Goal: Task Accomplishment & Management: Use online tool/utility

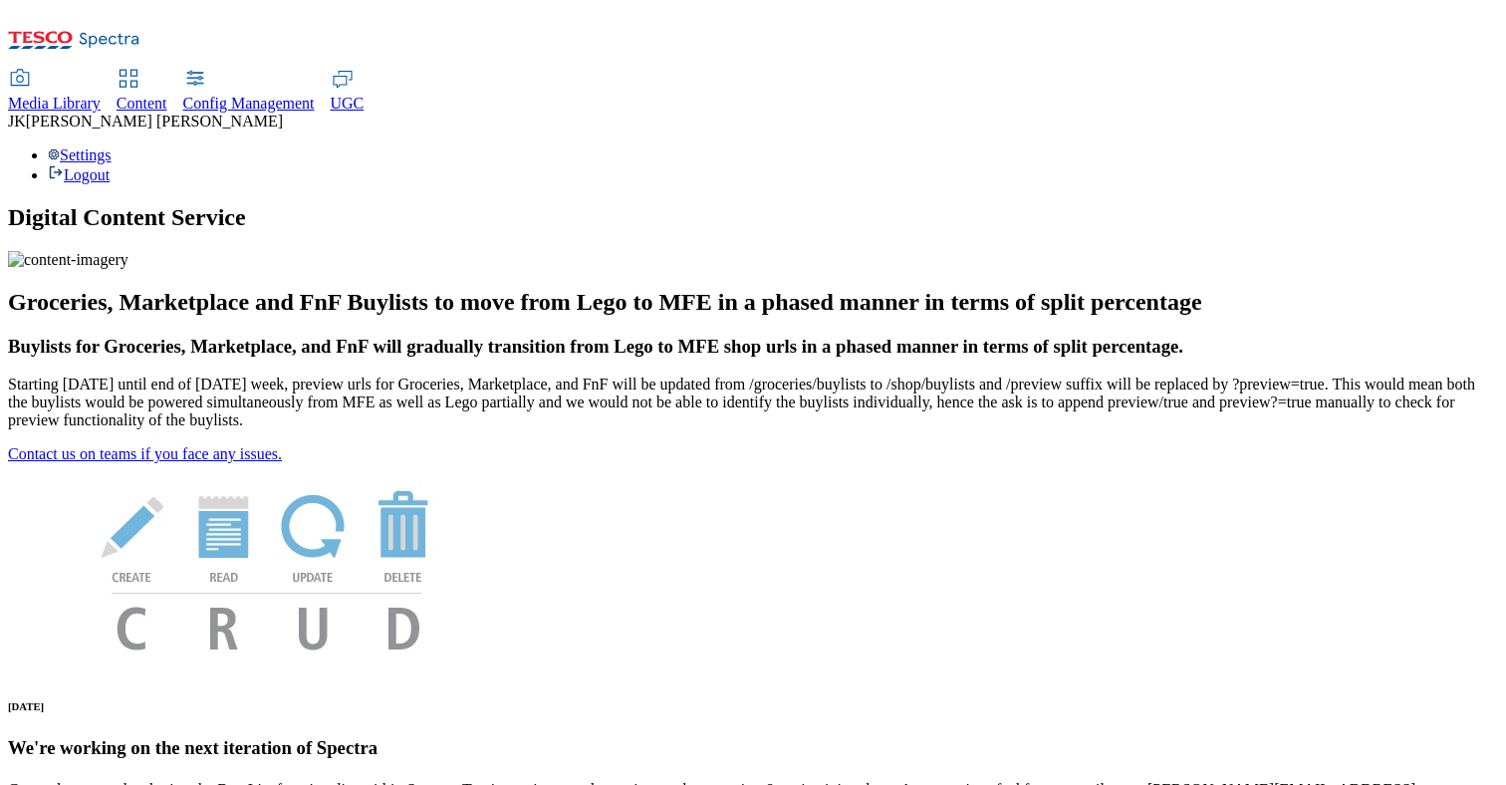
click at [167, 95] on div "Content" at bounding box center [142, 104] width 51 height 18
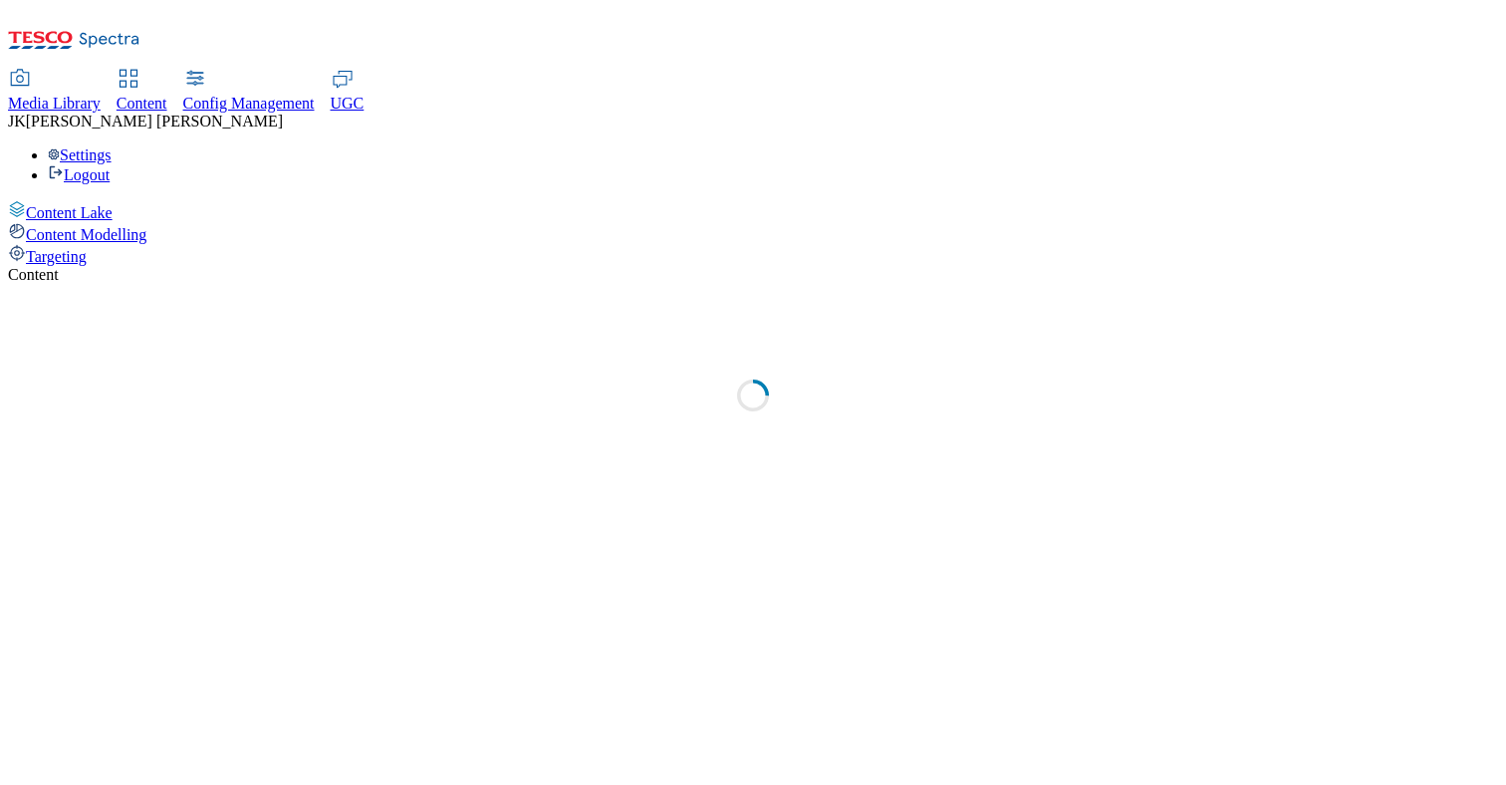
select select "group-comms"
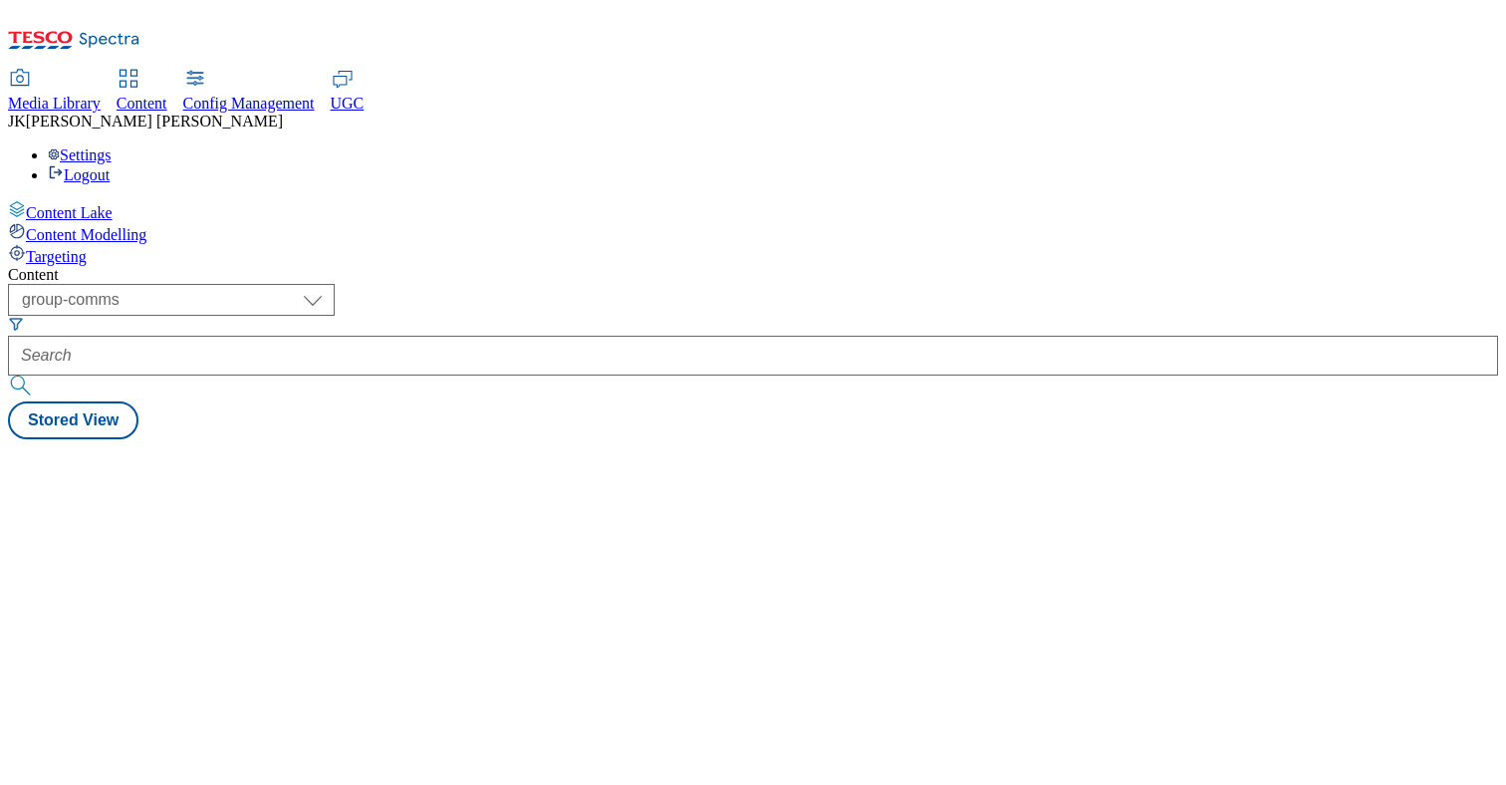
click at [87, 248] on span "Targeting" at bounding box center [56, 256] width 61 height 17
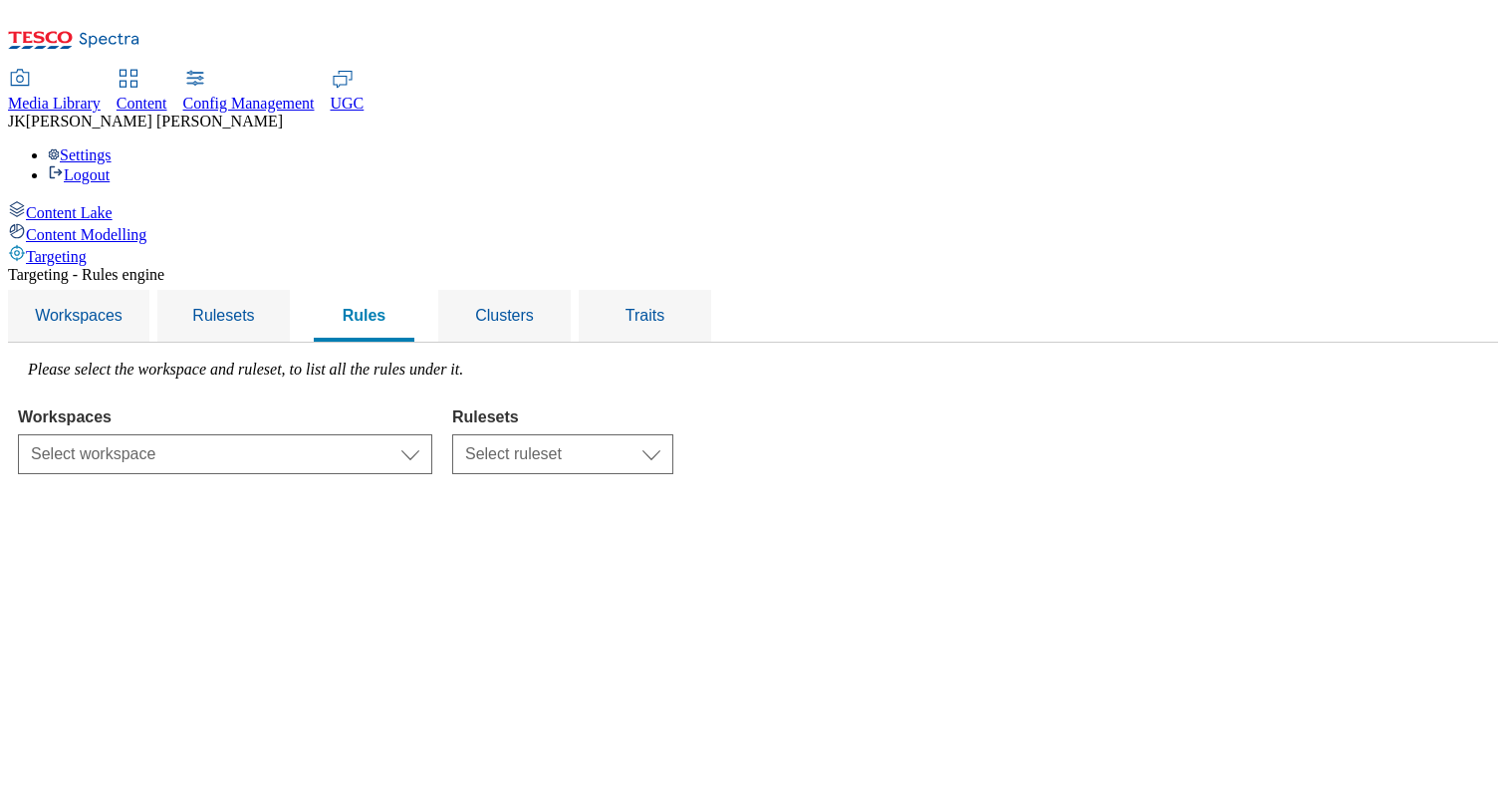
click at [464, 330] on div "Targeting - Rules engine Workspaces Rulesets Rules Clusters Traits Please selec…" at bounding box center [753, 370] width 1490 height 208
click at [432, 434] on select "Select workspace Test Targeting_9th oct_Sanity test 20th march Test_Sanity_28th…" at bounding box center [225, 454] width 414 height 40
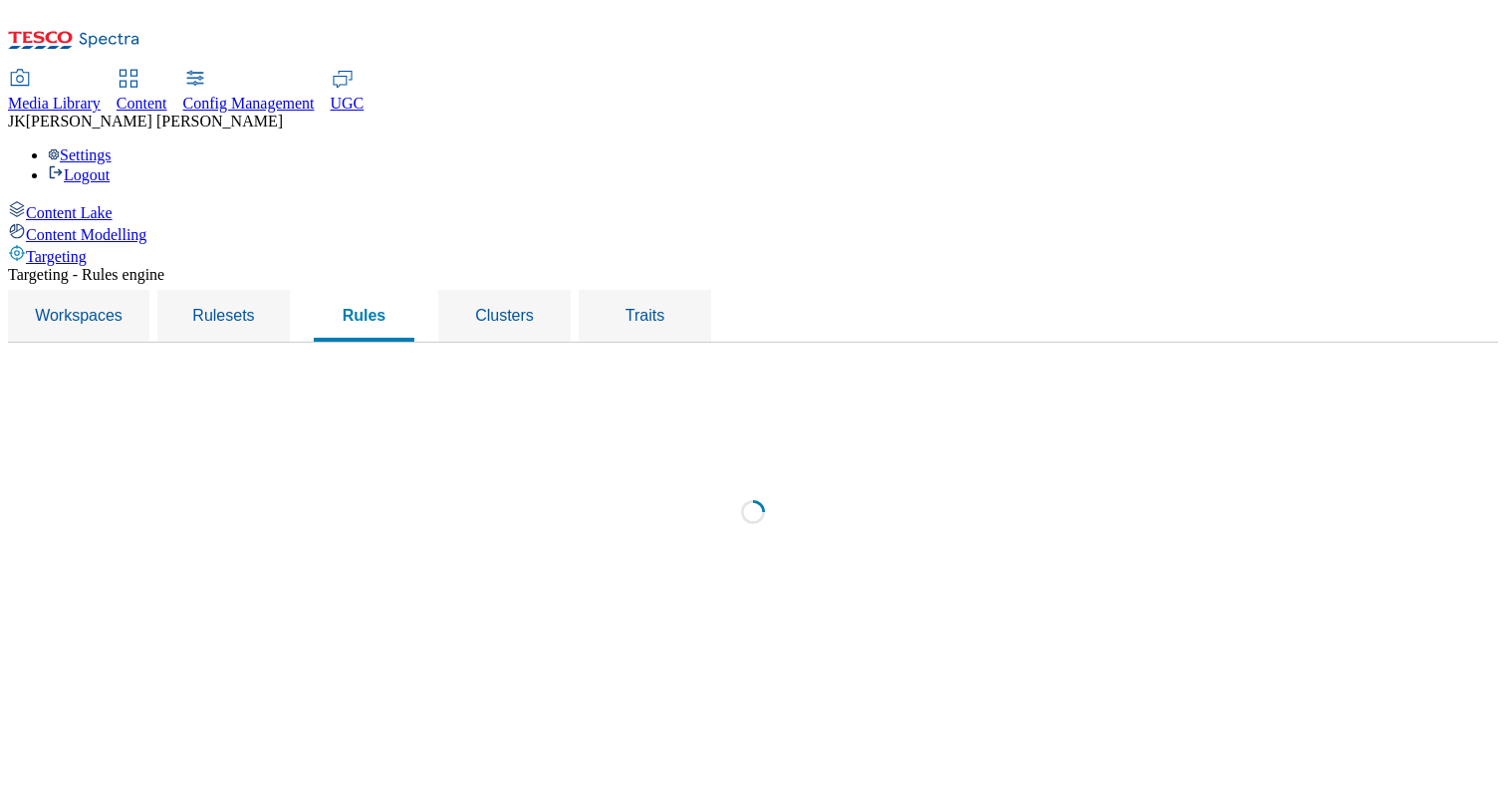
click at [799, 361] on div "Loading" at bounding box center [753, 518] width 1470 height 314
select select "f510054f-adaa-4692-b570-80fa3897127a"
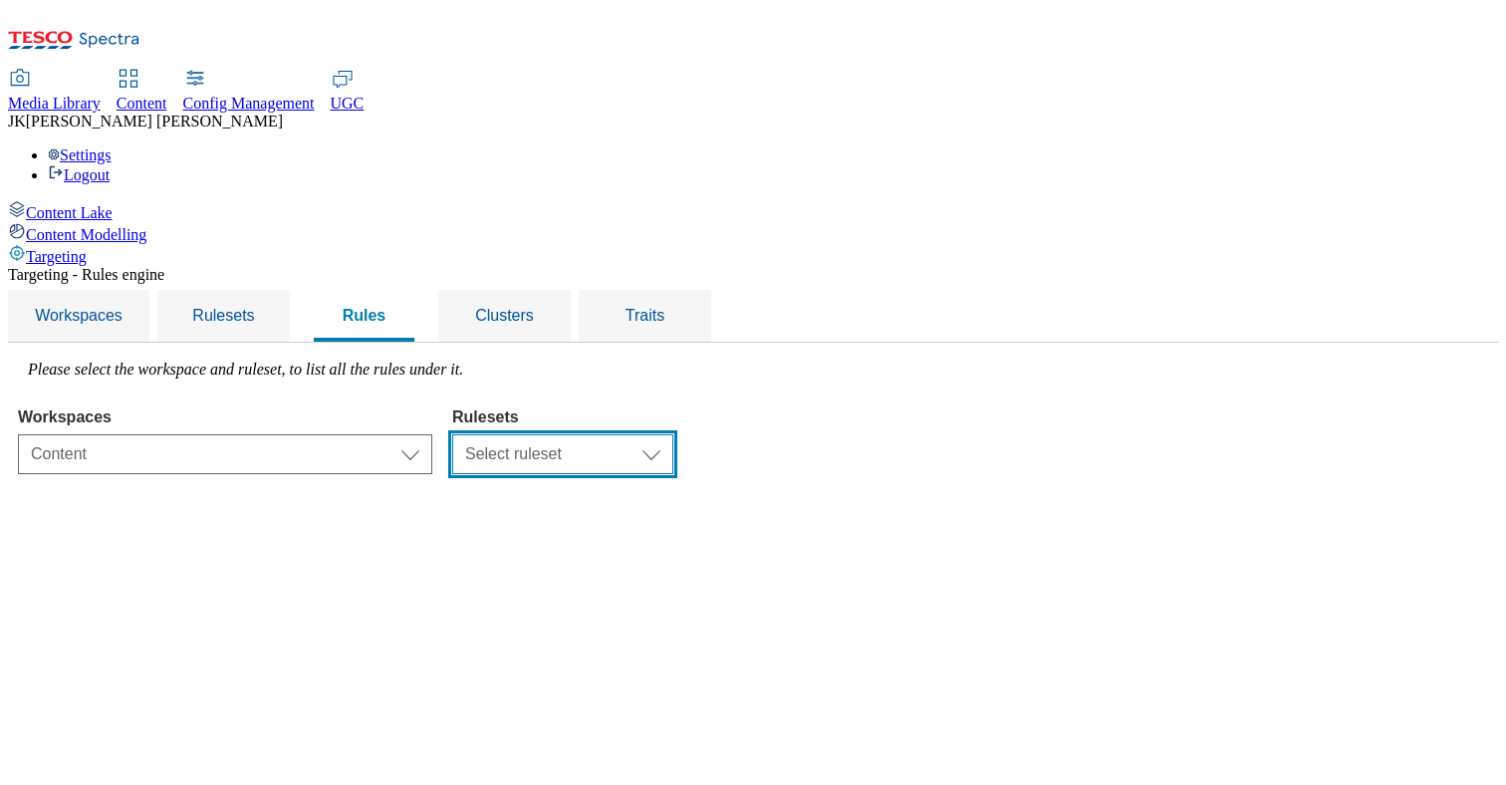
click at [673, 434] on select "Select ruleset CZ TEST HU ROI SK UK" at bounding box center [562, 454] width 221 height 40
select select "7f9e739d-6abb-424f-b94f-4b375a3fe6e0"
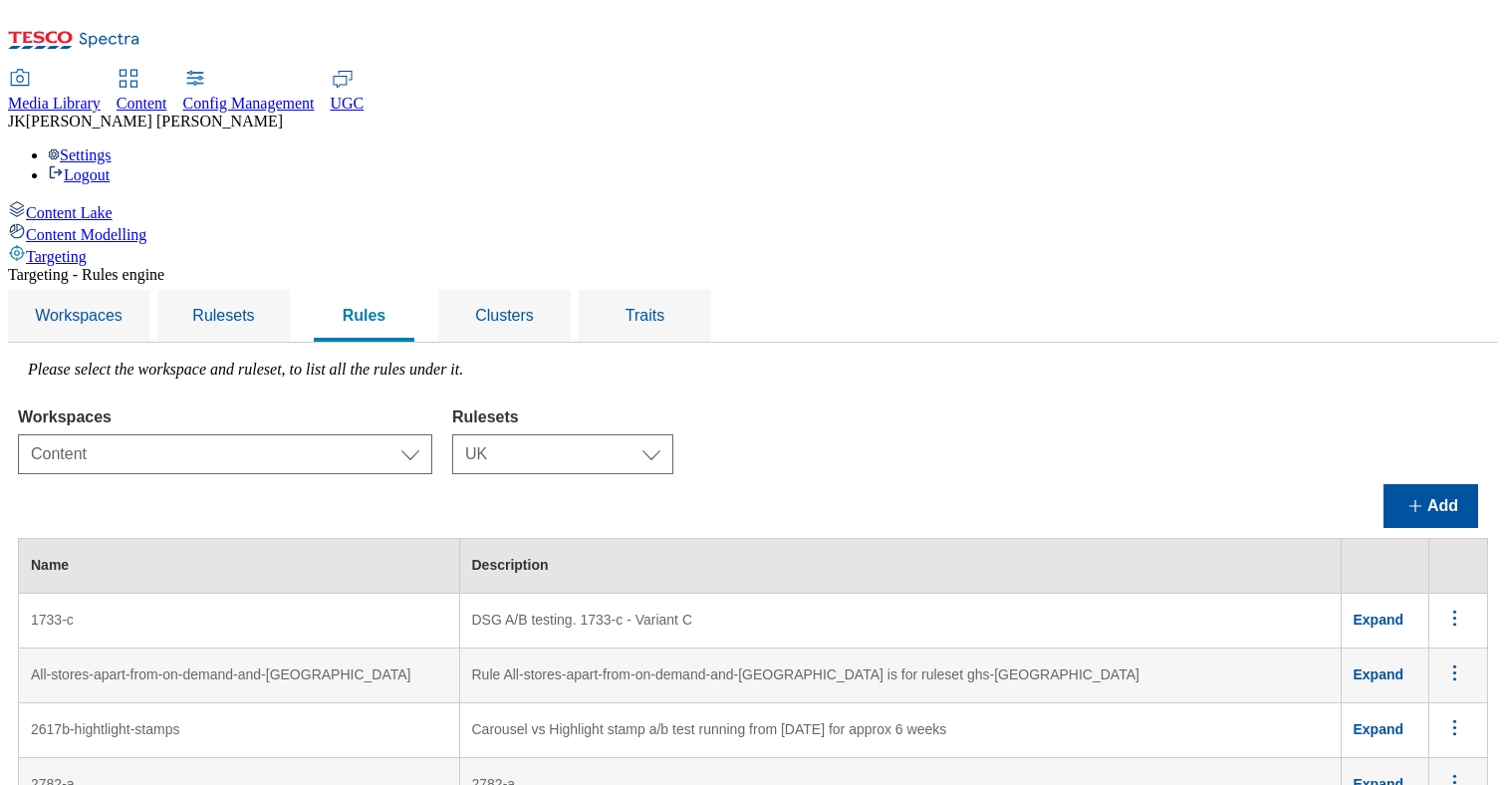
scroll to position [7581, 0]
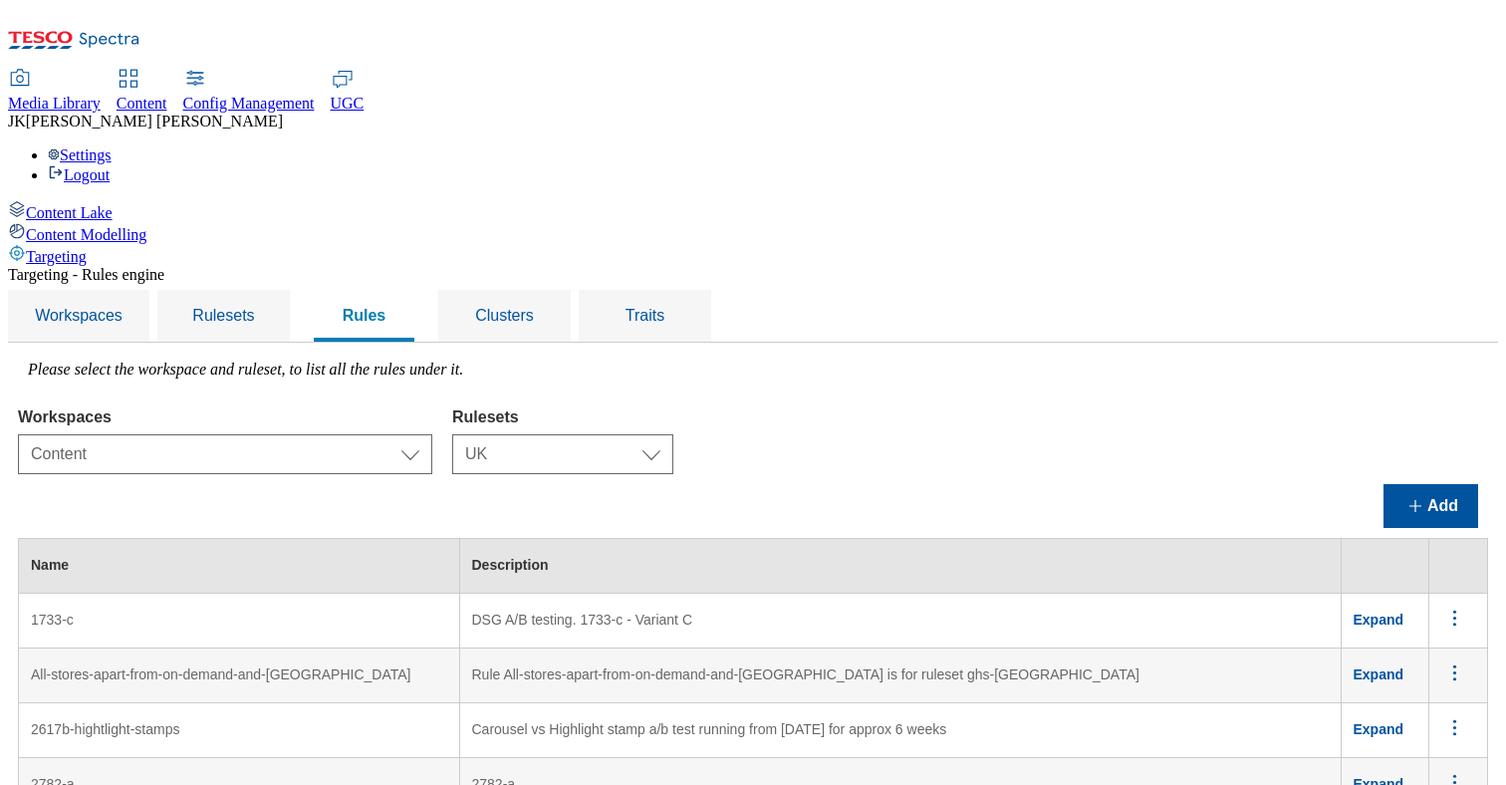
copy td "Web - Web & Mweb"
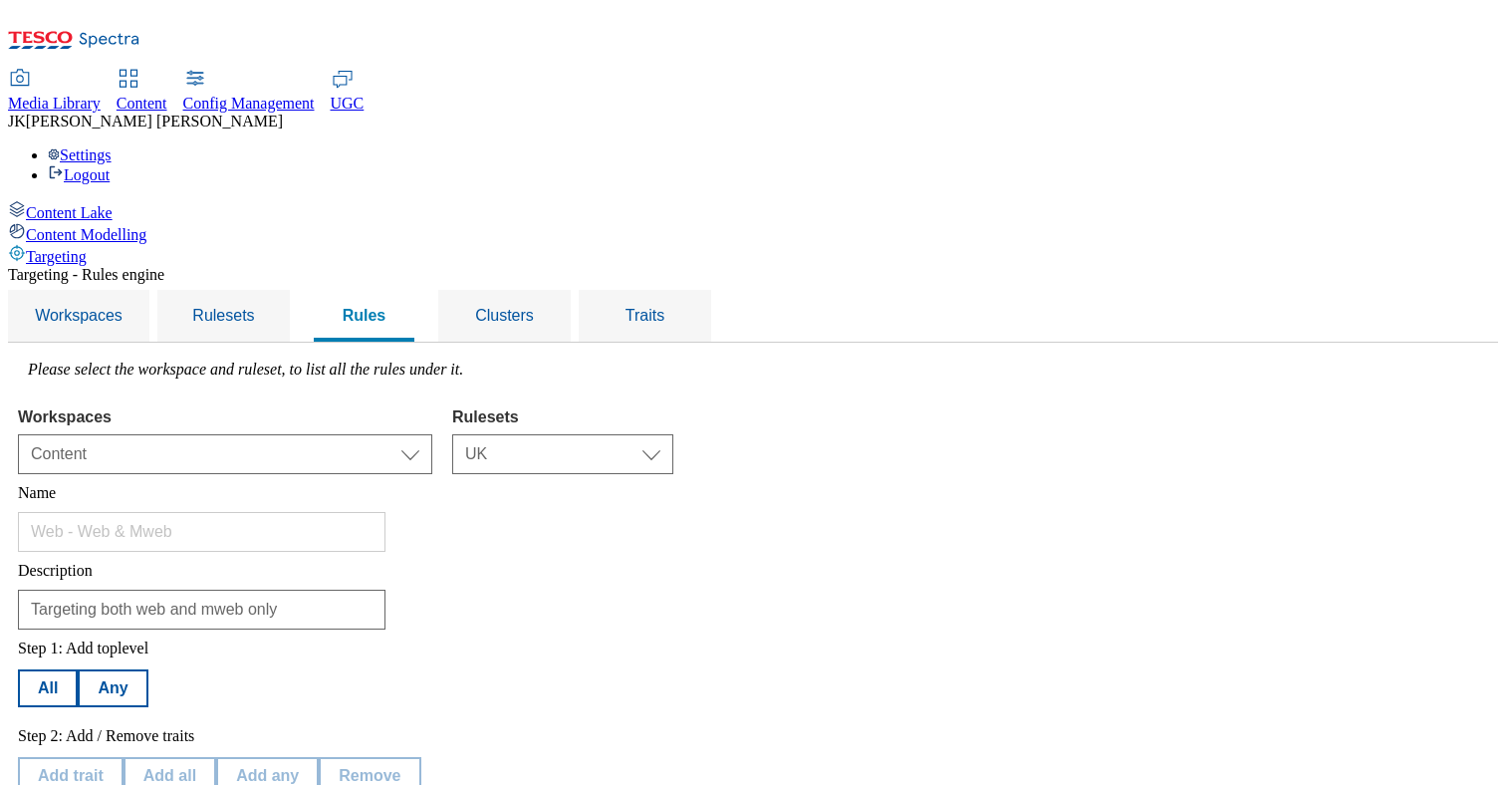
scroll to position [246, 0]
